Goal: Task Accomplishment & Management: Manage account settings

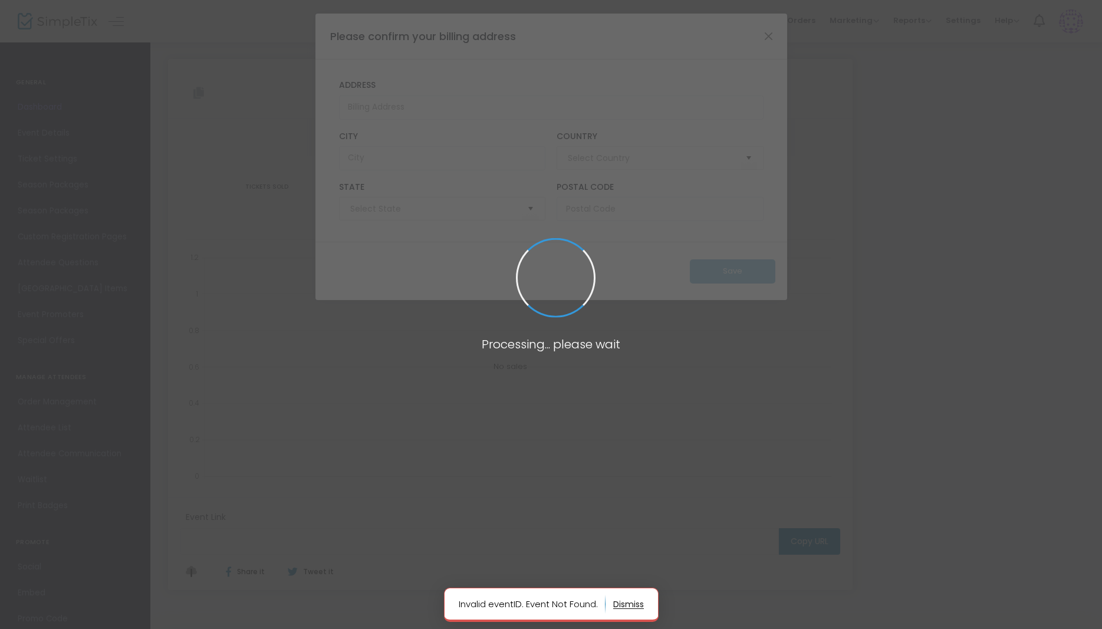
type input "[GEOGRAPHIC_DATA]"
type input "[US_STATE]"
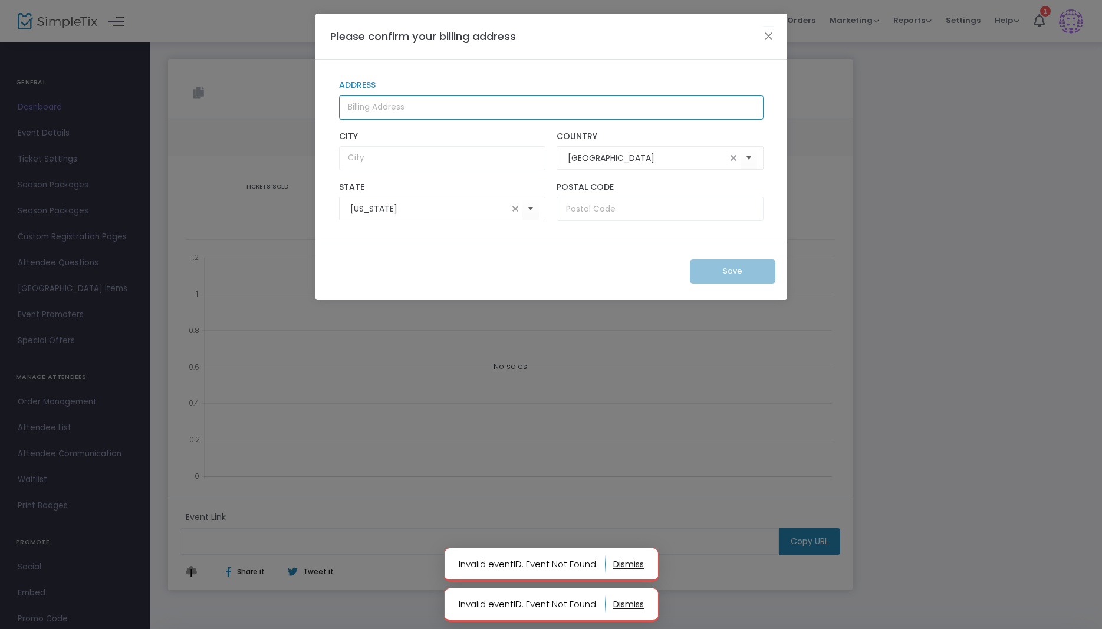
click at [367, 108] on input "Address" at bounding box center [551, 107] width 424 height 24
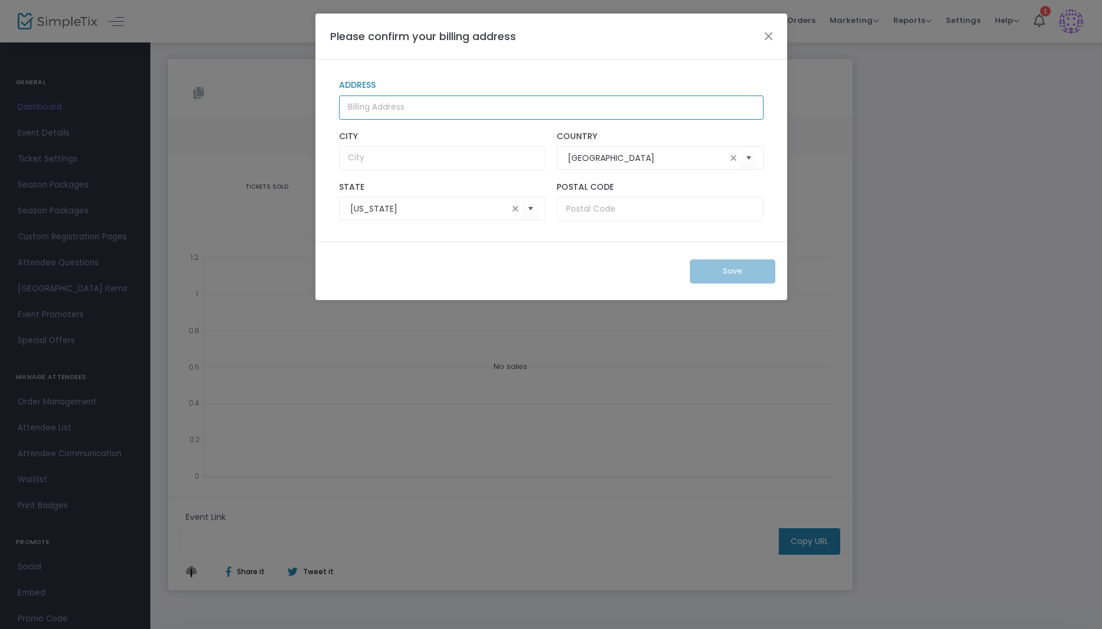
type input "[STREET_ADDRESS][PERSON_NAME]"
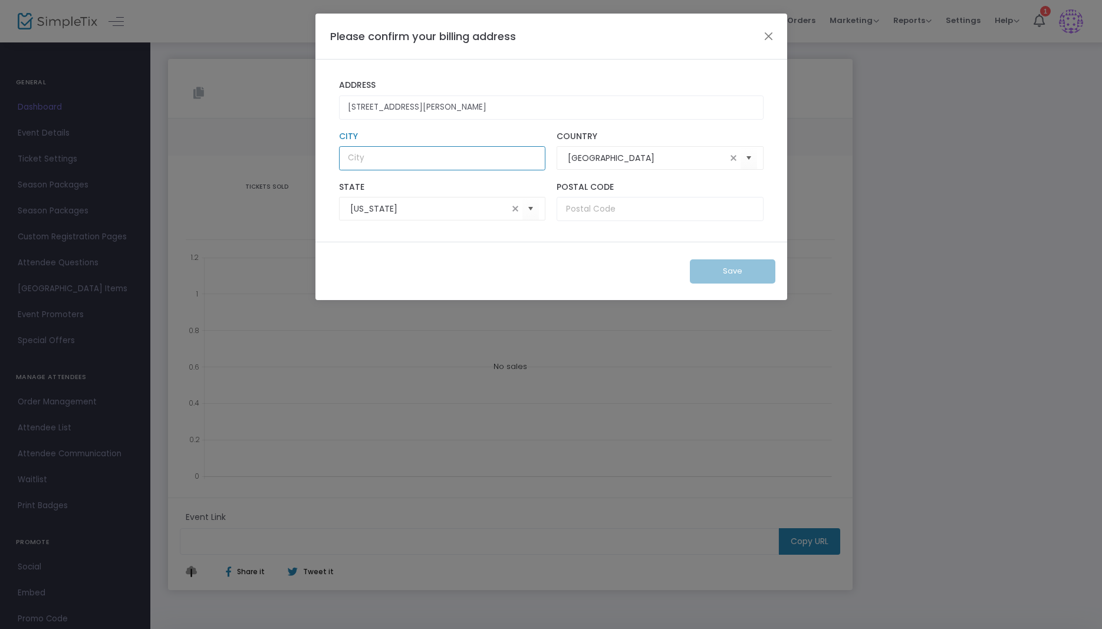
type input "[GEOGRAPHIC_DATA]"
type input "87123"
click at [726, 280] on button "Save" at bounding box center [732, 271] width 85 height 24
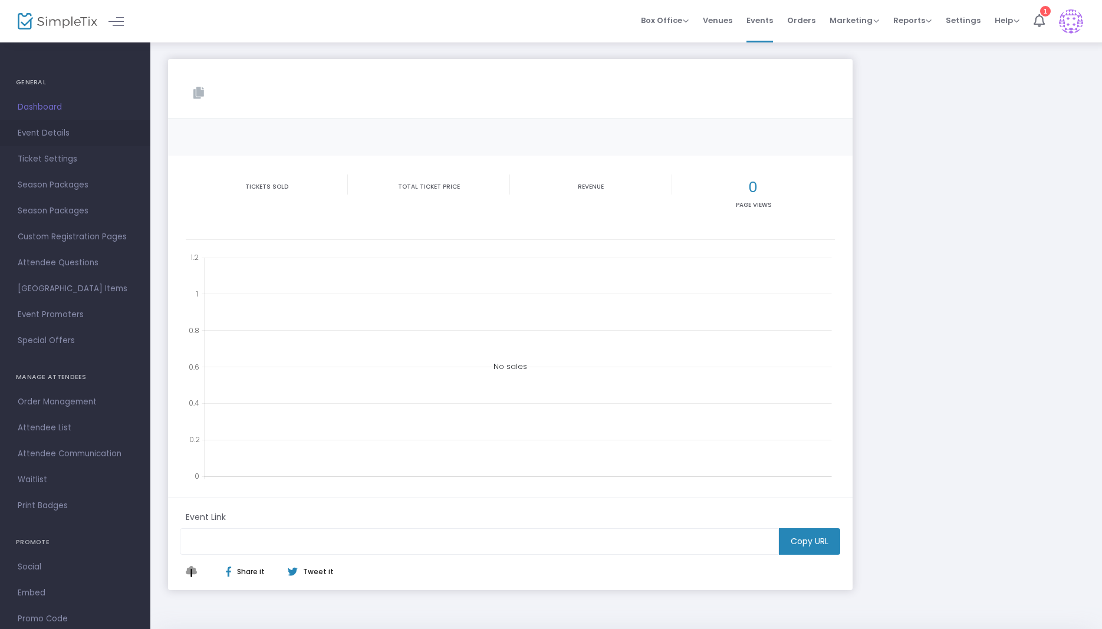
click at [48, 128] on span "Event Details" at bounding box center [75, 133] width 115 height 15
